Goal: Transaction & Acquisition: Purchase product/service

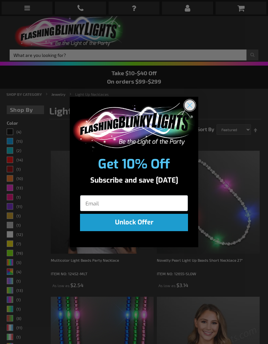
click at [192, 102] on circle "Close dialog" at bounding box center [190, 105] width 11 height 11
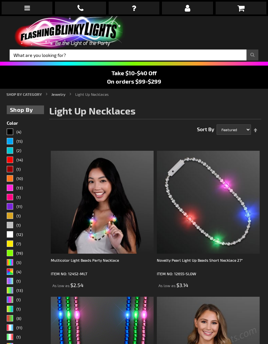
click at [35, 117] on div "Filters Shop By Shopping Options Color (4) (15) (2)" at bounding box center [25, 247] width 37 height 282
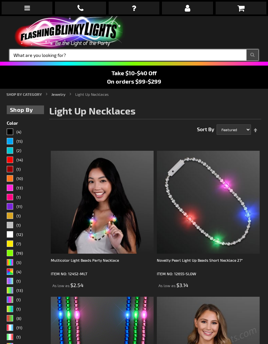
click at [87, 55] on input "Search" at bounding box center [134, 55] width 249 height 11
type input "Butterfly"
click at [253, 55] on button "Search" at bounding box center [253, 55] width 12 height 11
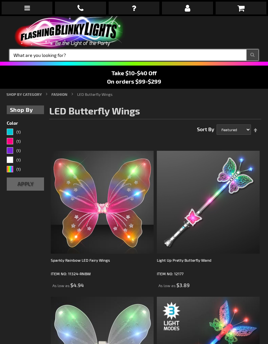
click at [79, 53] on input "Search" at bounding box center [134, 55] width 249 height 11
type input "Butterfly necklace"
click at [253, 55] on button "Search" at bounding box center [253, 55] width 12 height 11
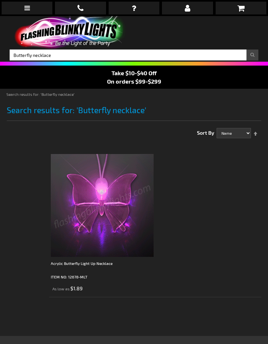
click at [128, 229] on img at bounding box center [102, 205] width 103 height 103
